Goal: Navigation & Orientation: Find specific page/section

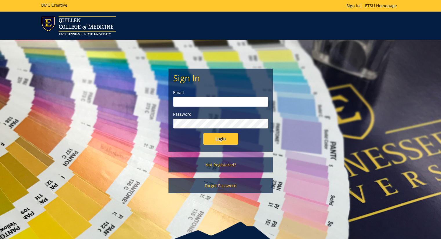
type input "milam@etsu.edu"
click at [225, 142] on input "Login" at bounding box center [220, 139] width 35 height 12
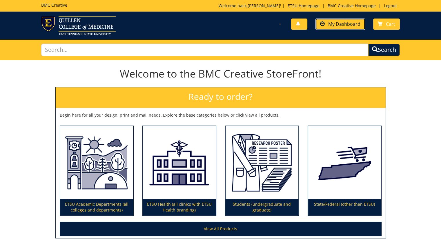
click at [333, 24] on span "My Dashboard" at bounding box center [344, 24] width 32 height 6
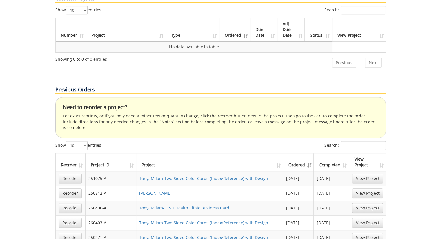
scroll to position [319, 0]
